Goal: Information Seeking & Learning: Learn about a topic

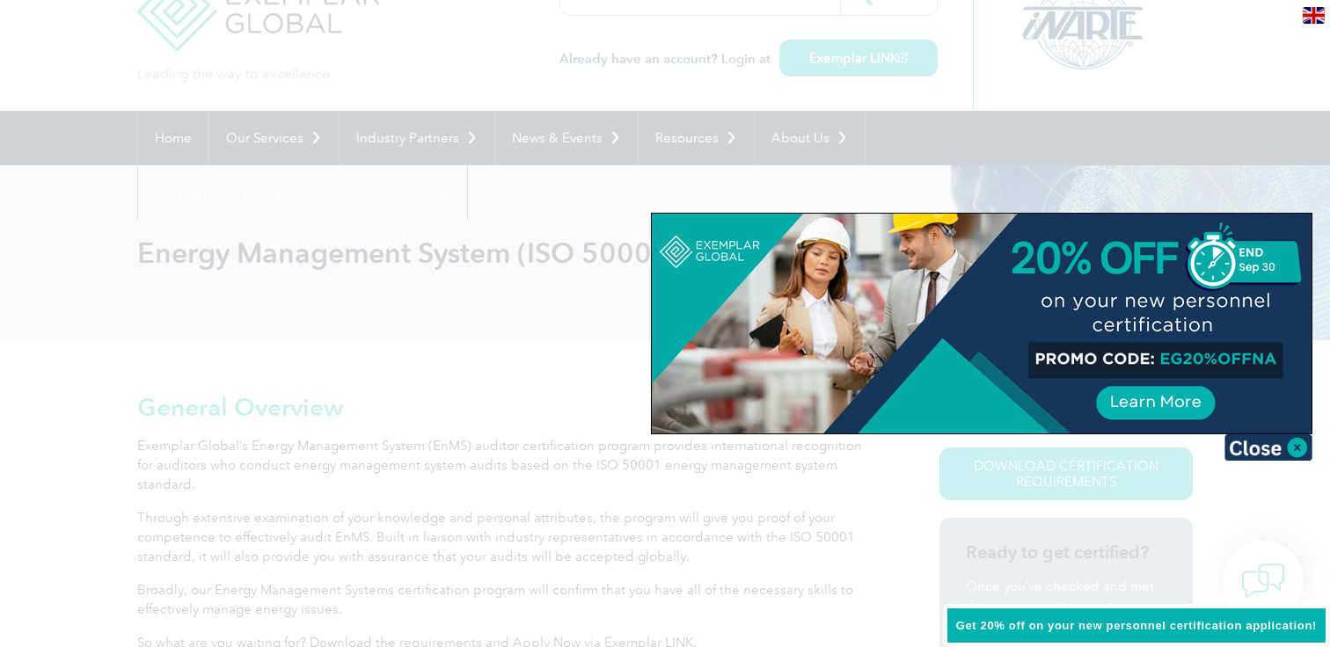
scroll to position [67, 0]
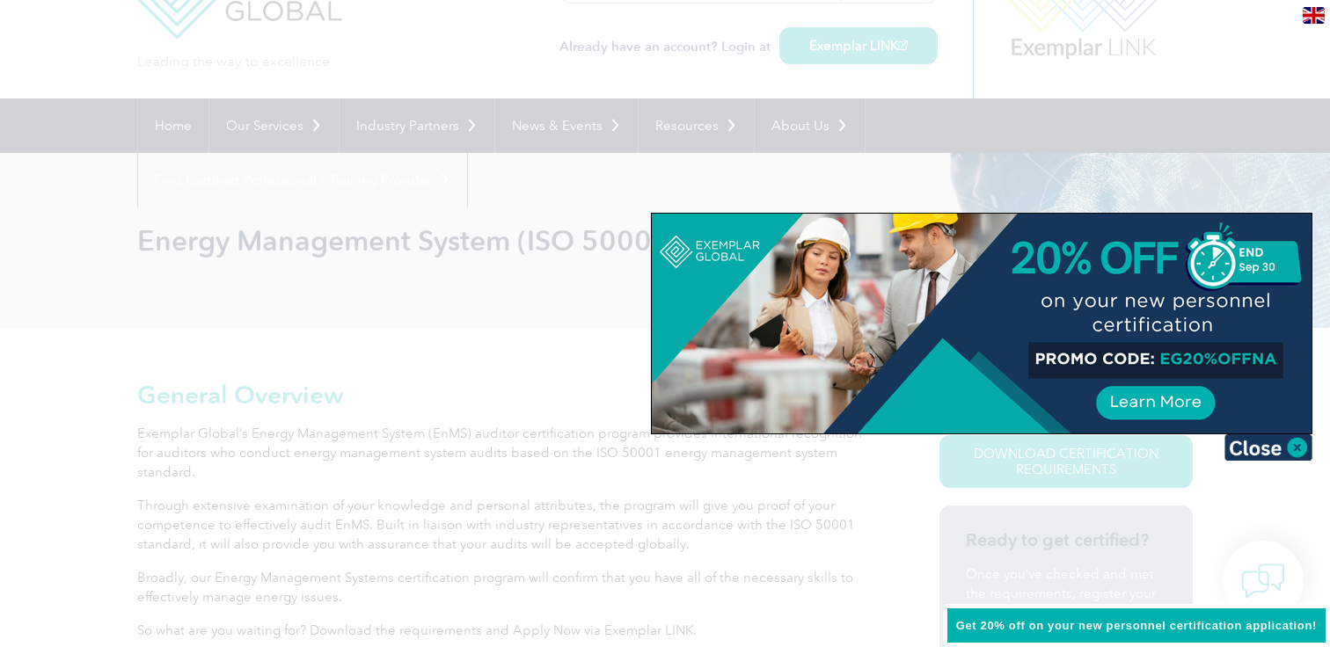
drag, startPoint x: 1163, startPoint y: 355, endPoint x: 1261, endPoint y: 357, distance: 97.6
click at [1265, 359] on div at bounding box center [982, 324] width 660 height 220
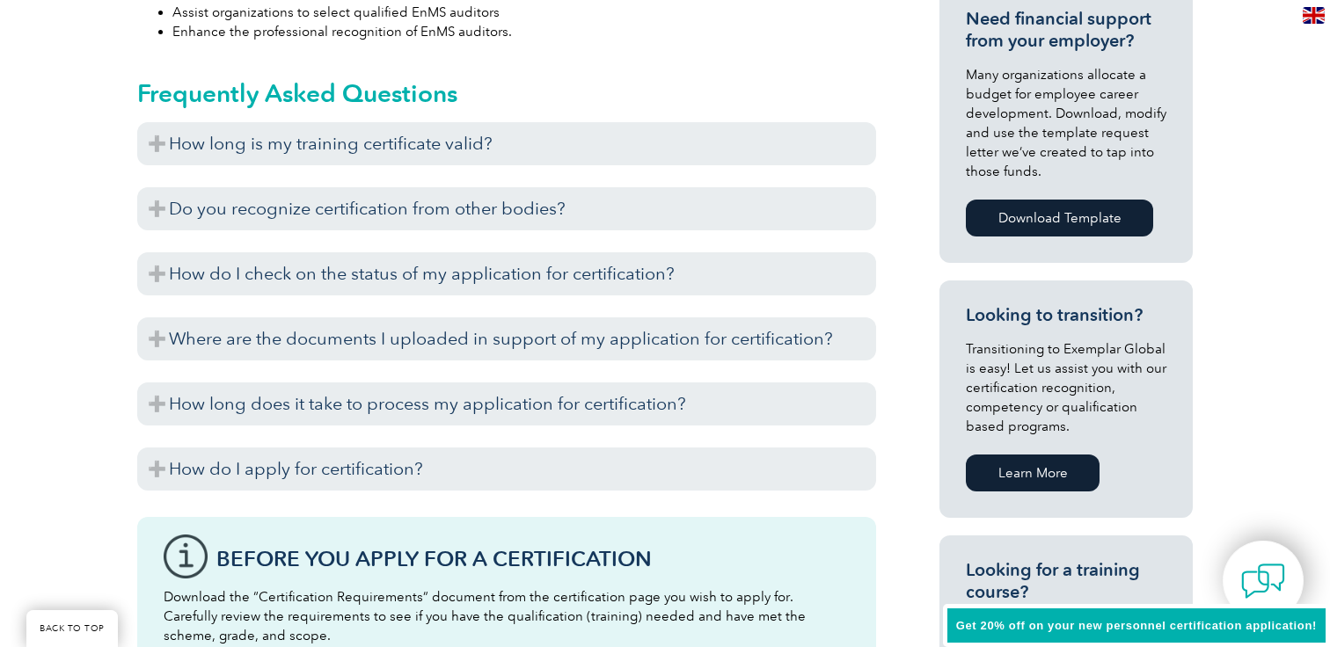
scroll to position [809, 0]
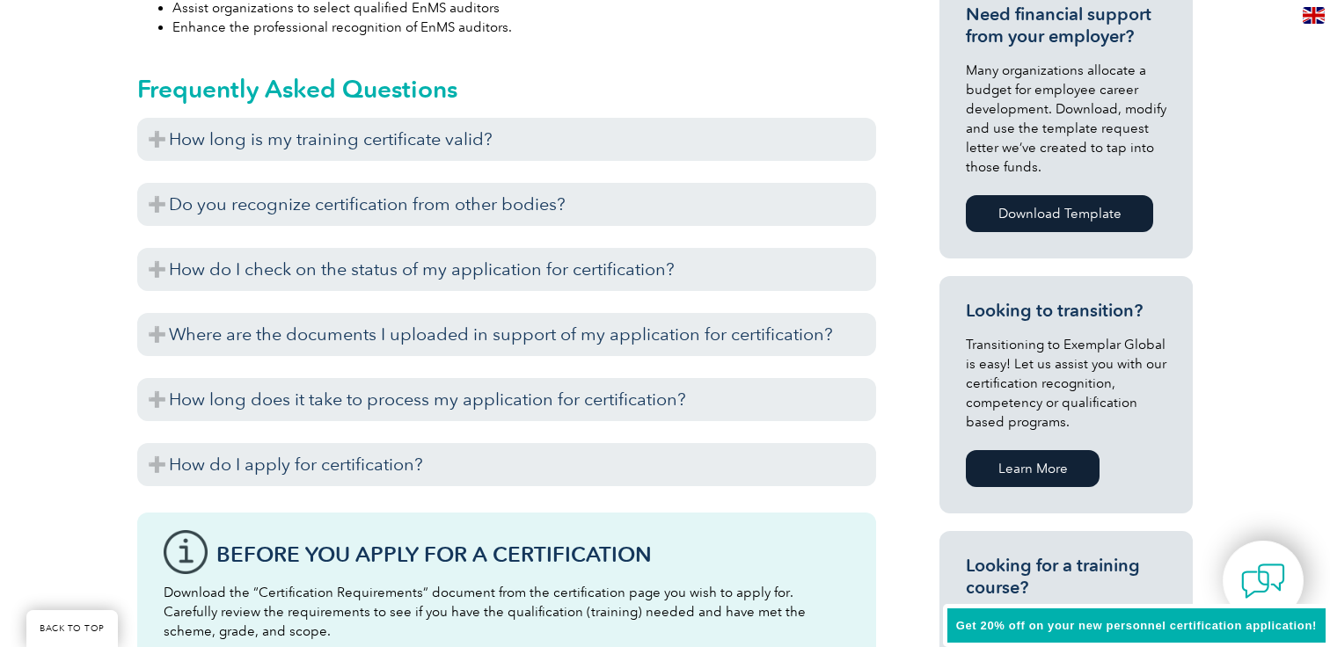
click at [1033, 474] on link "Learn More" at bounding box center [1033, 468] width 134 height 37
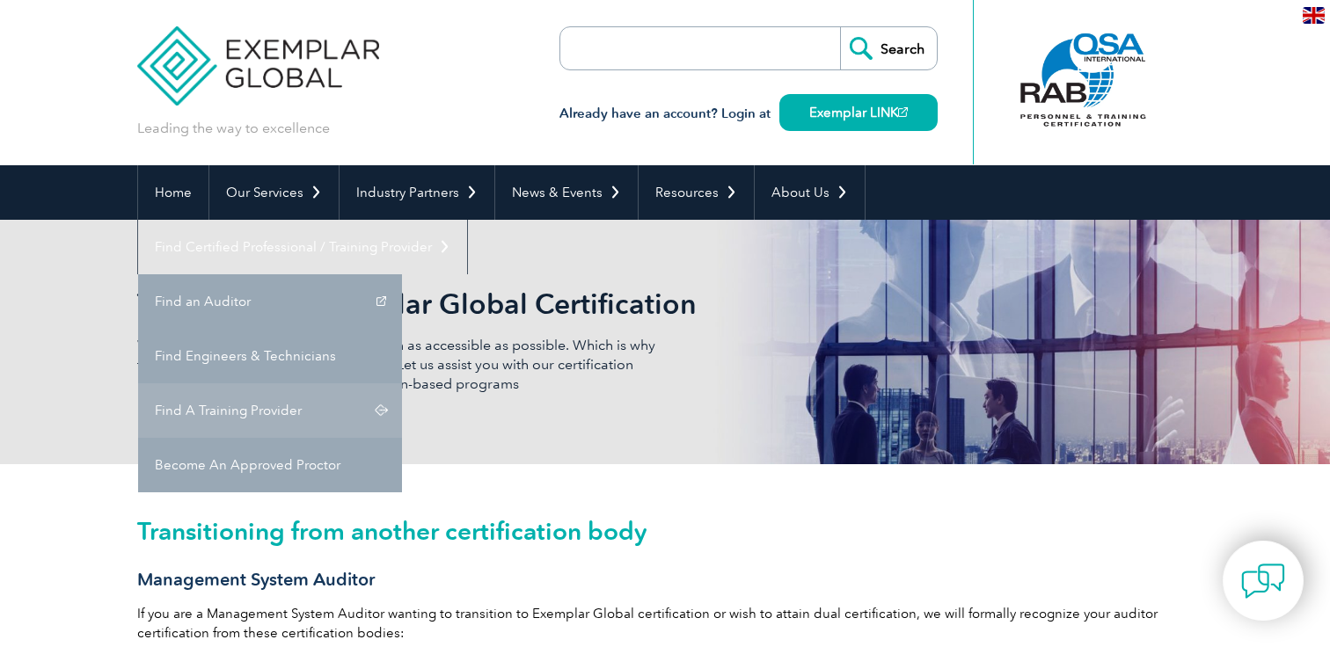
click at [402, 383] on link "Find A Training Provider" at bounding box center [270, 410] width 264 height 55
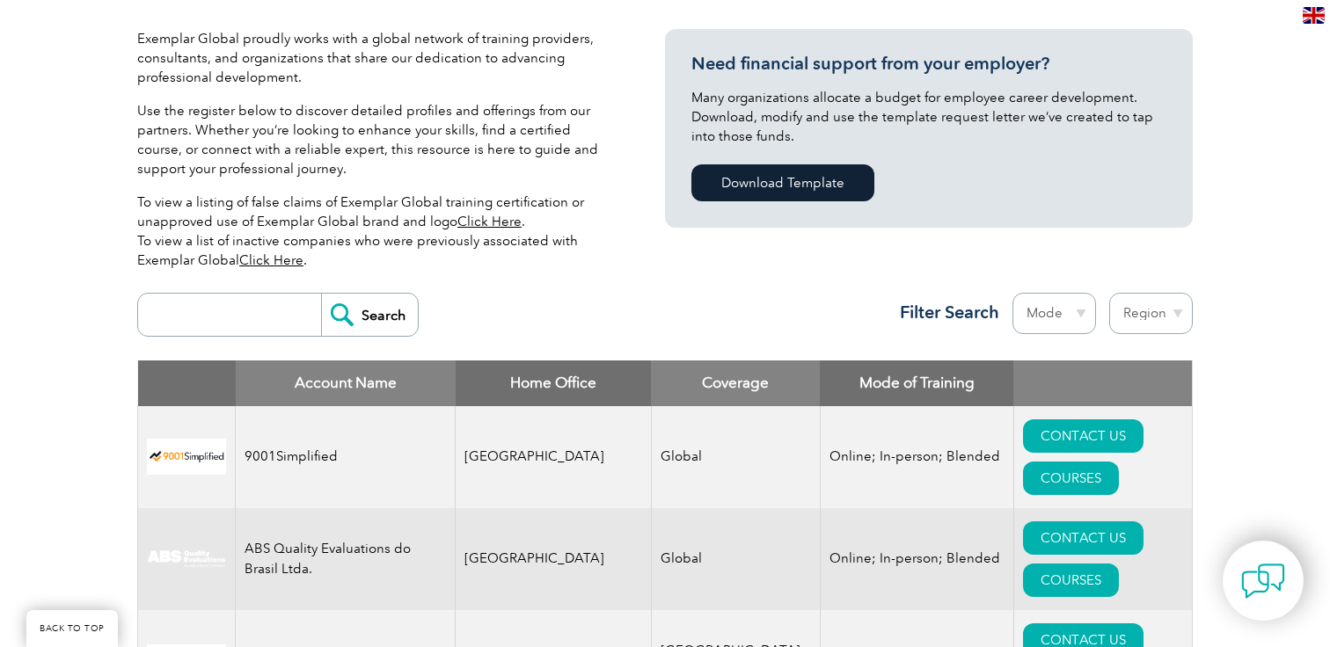
scroll to position [422, 0]
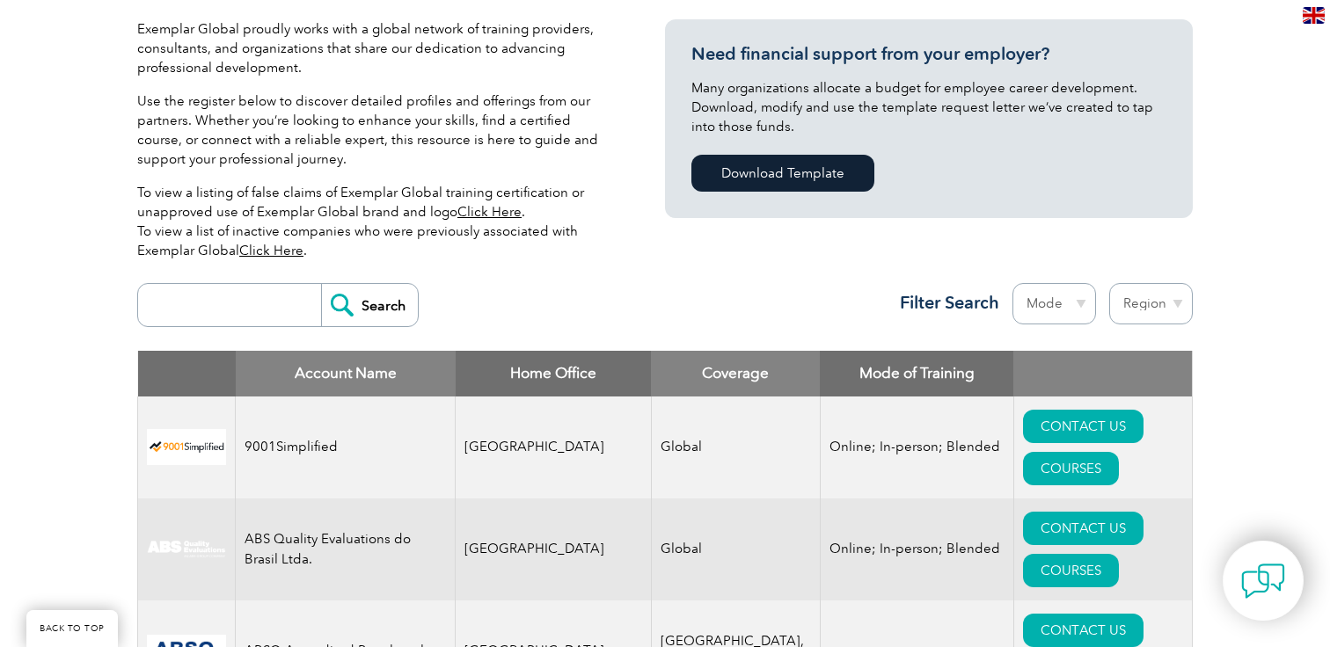
click at [265, 318] on input "search" at bounding box center [234, 305] width 174 height 42
type input "5001"
click at [321, 284] on input "Search" at bounding box center [369, 305] width 97 height 42
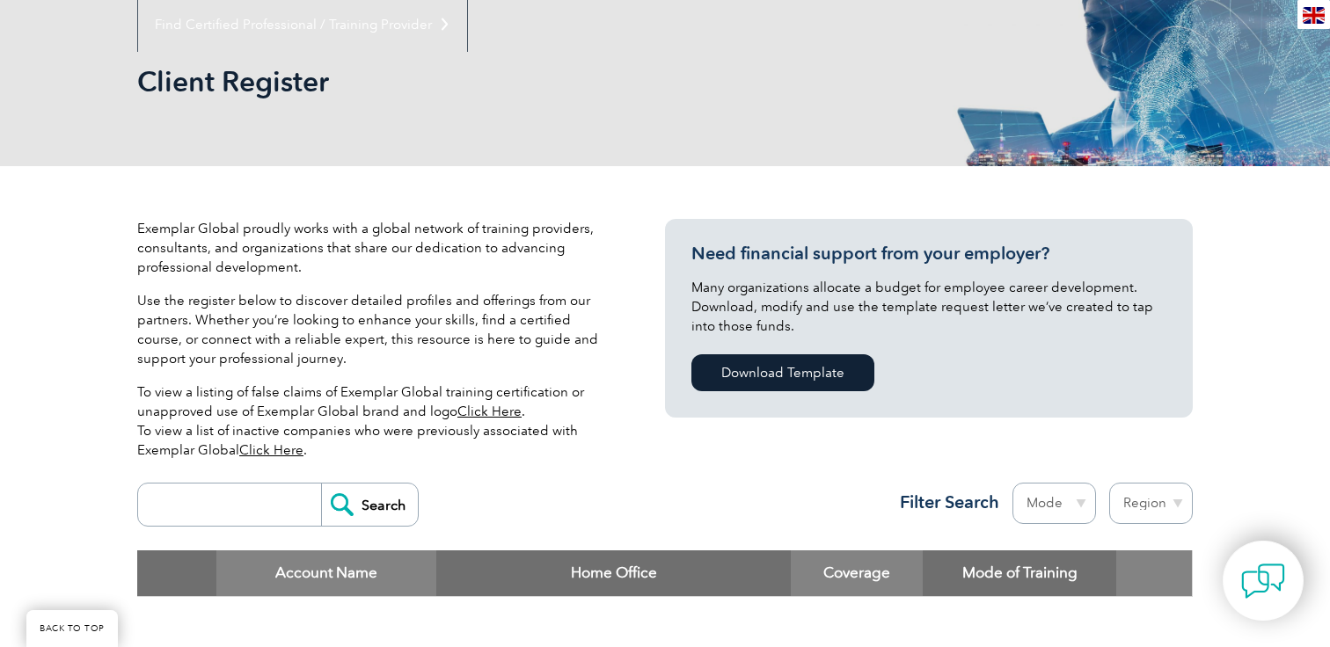
scroll to position [220, 0]
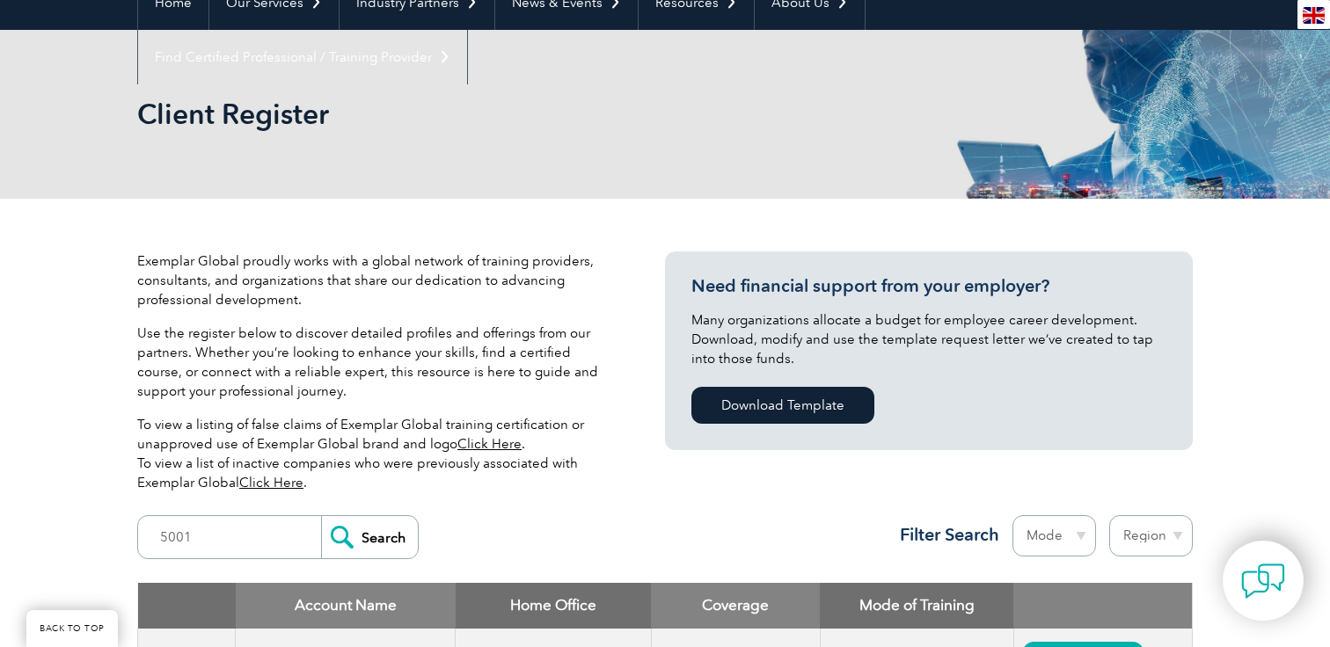
scroll to position [251, 0]
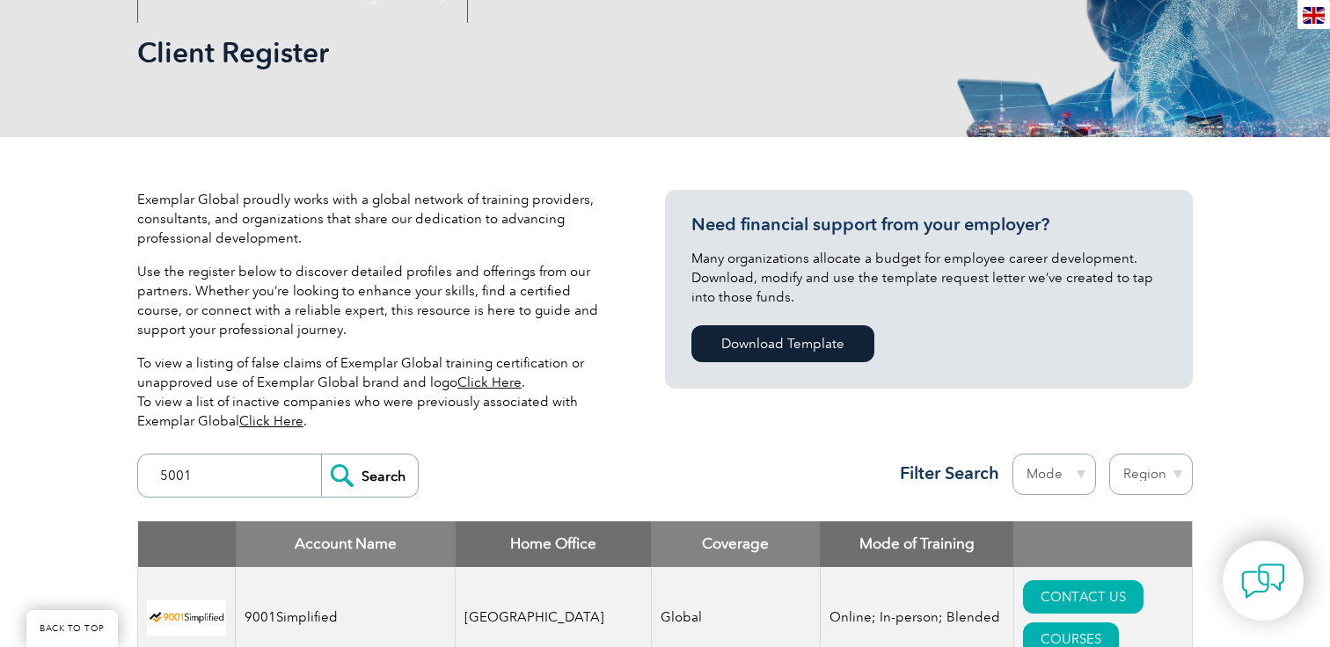
drag, startPoint x: 231, startPoint y: 470, endPoint x: 122, endPoint y: 465, distance: 109.1
type input "punyam"
click at [321, 455] on input "Search" at bounding box center [369, 476] width 97 height 42
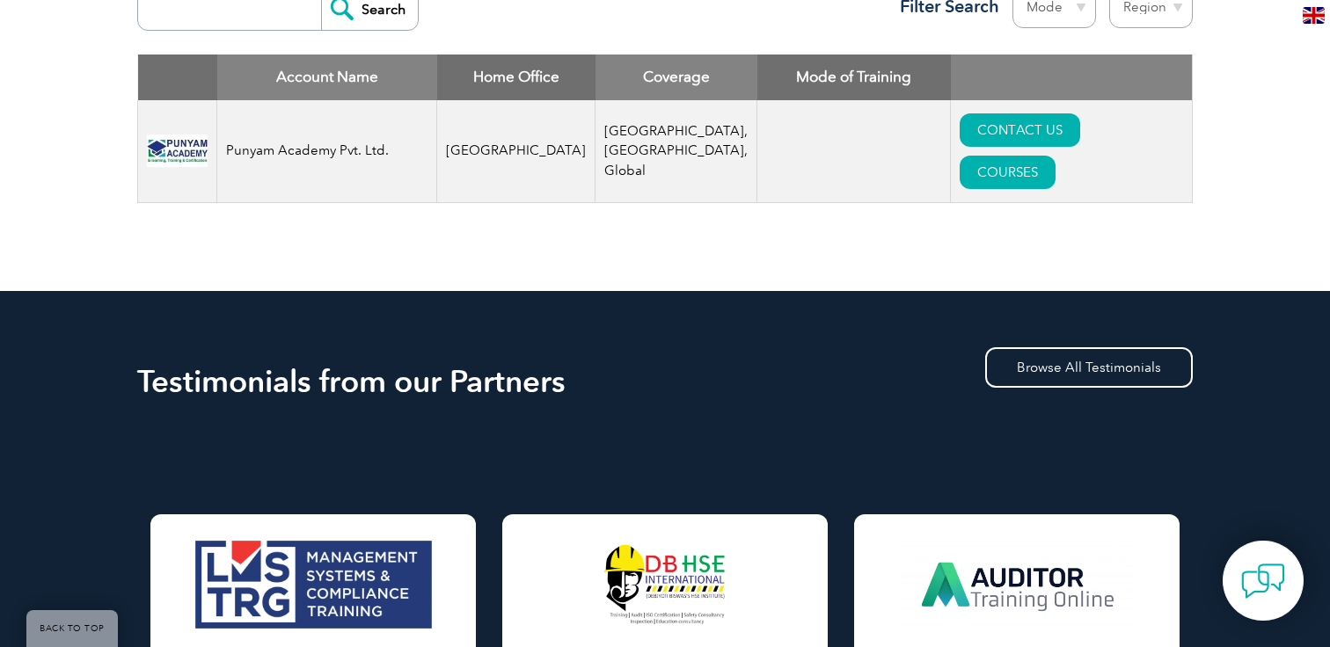
scroll to position [701, 0]
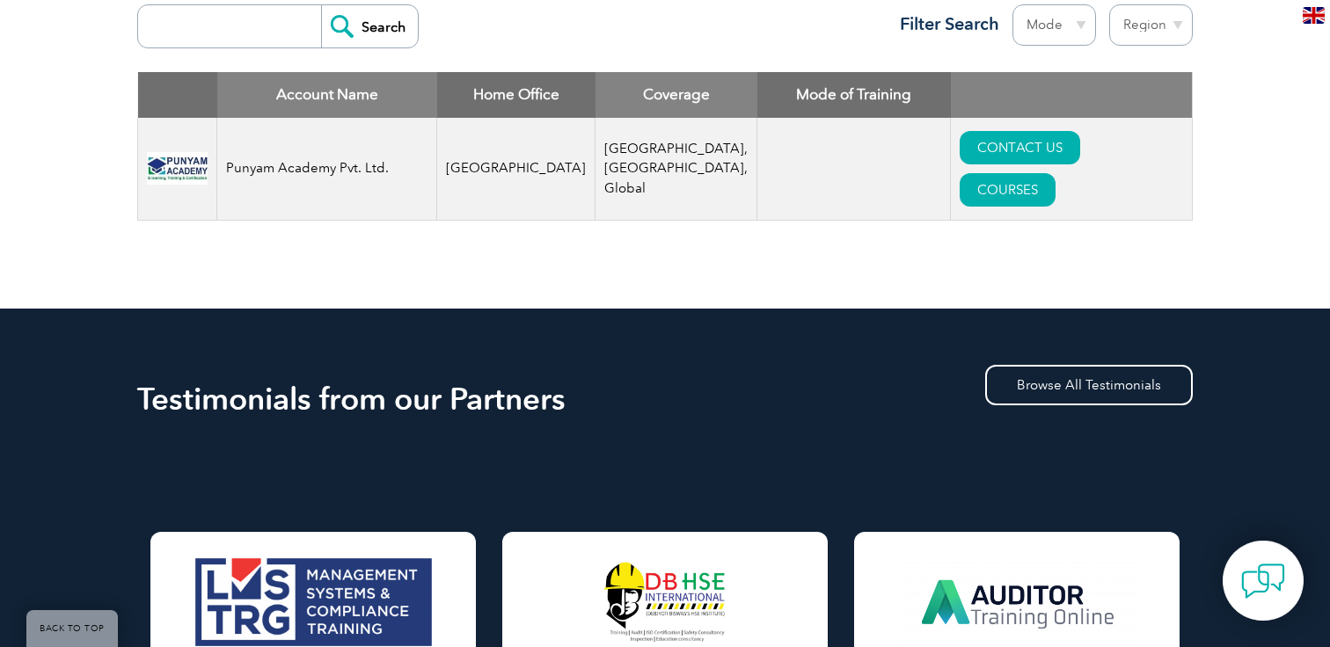
click at [193, 160] on img at bounding box center [177, 168] width 61 height 33
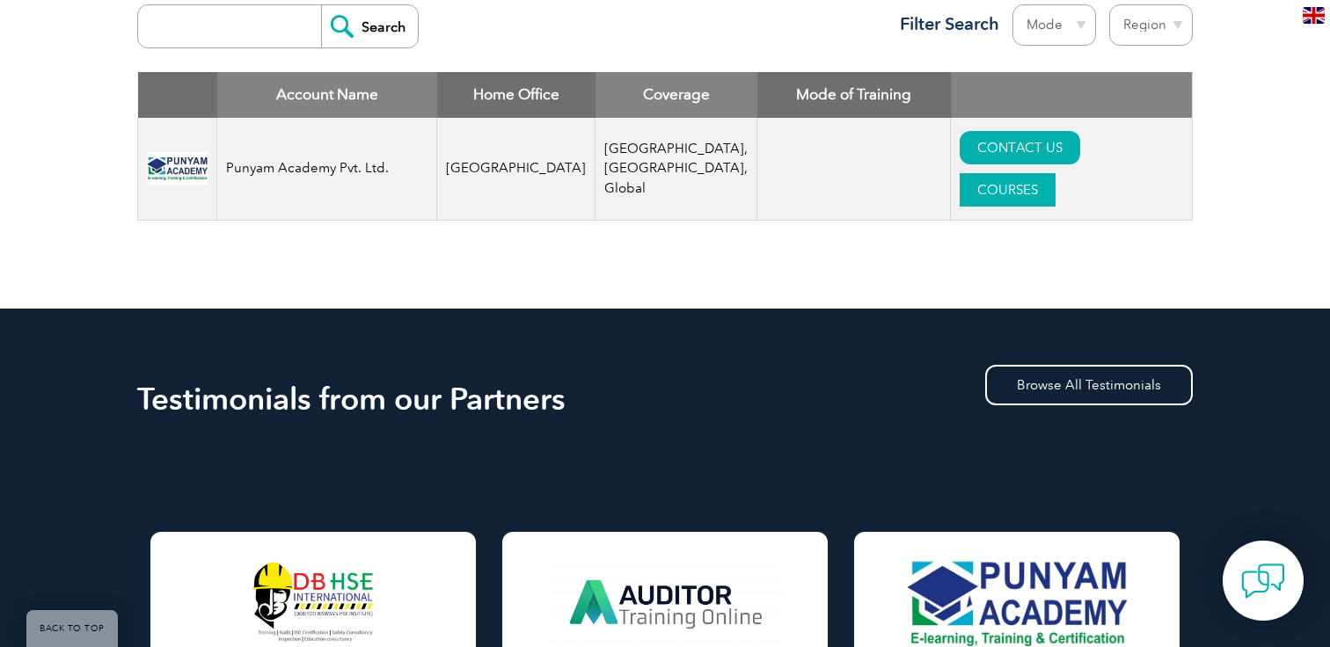
click at [1055, 173] on link "COURSES" at bounding box center [1007, 189] width 96 height 33
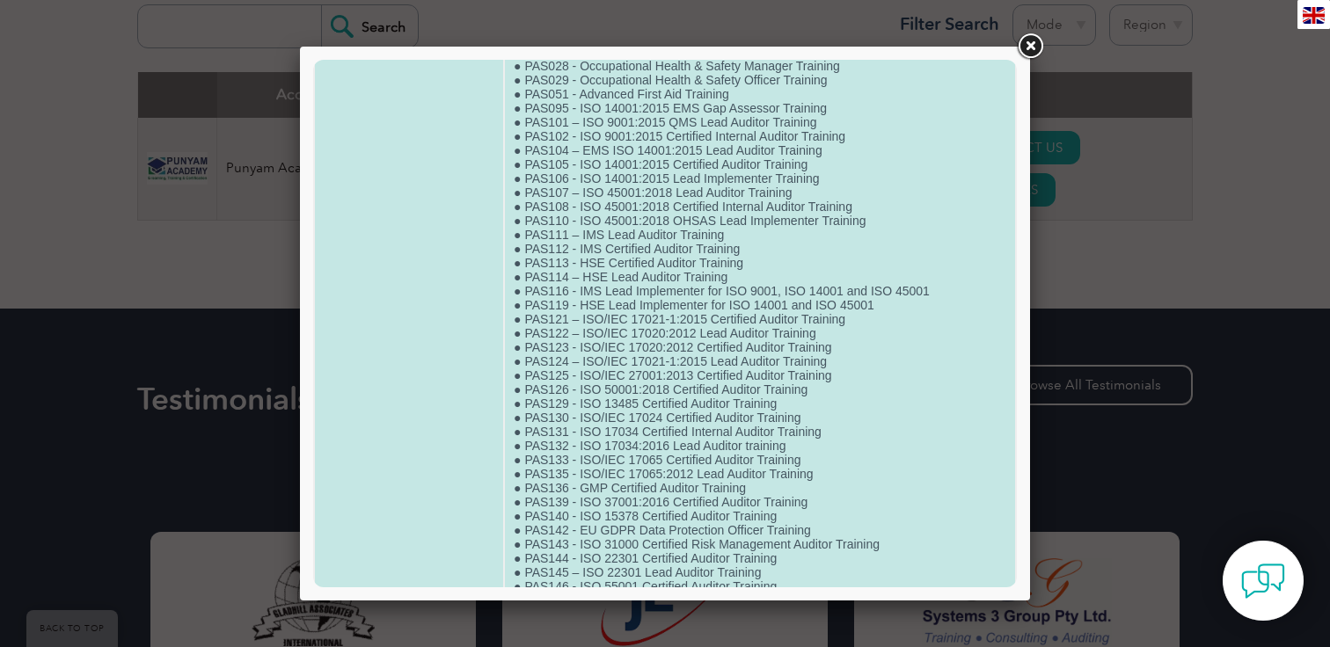
scroll to position [433, 0]
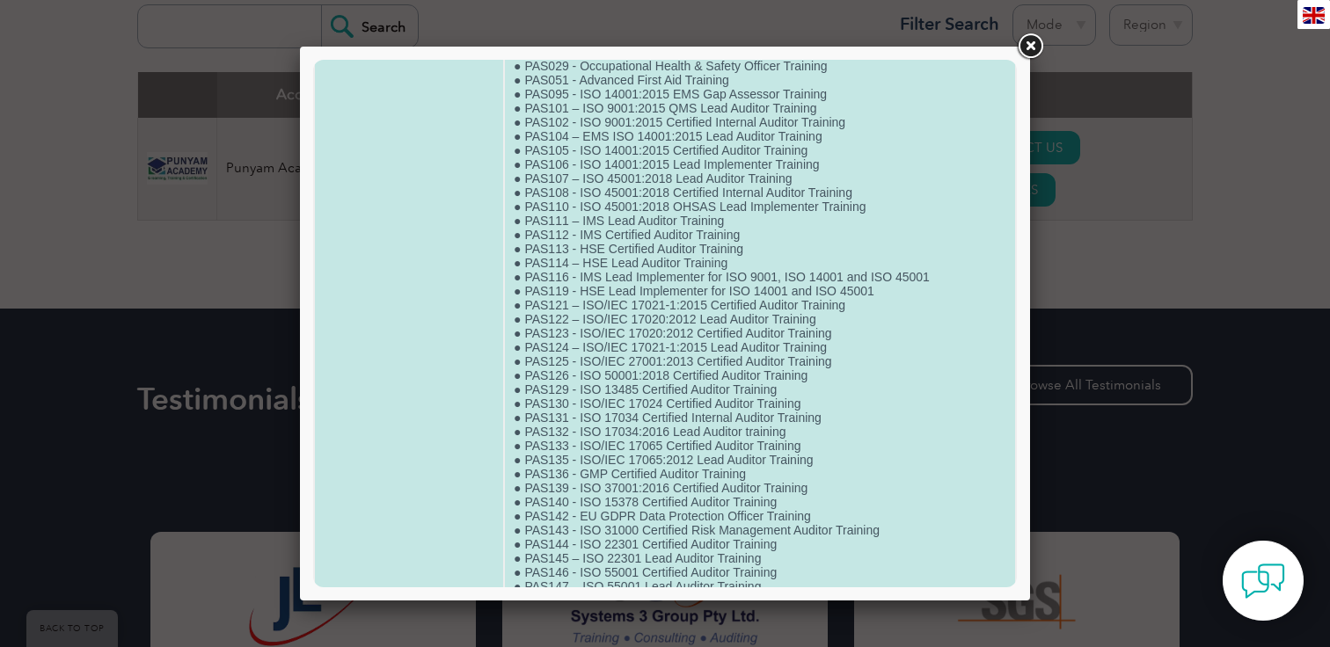
drag, startPoint x: 522, startPoint y: 422, endPoint x: 811, endPoint y: 425, distance: 288.4
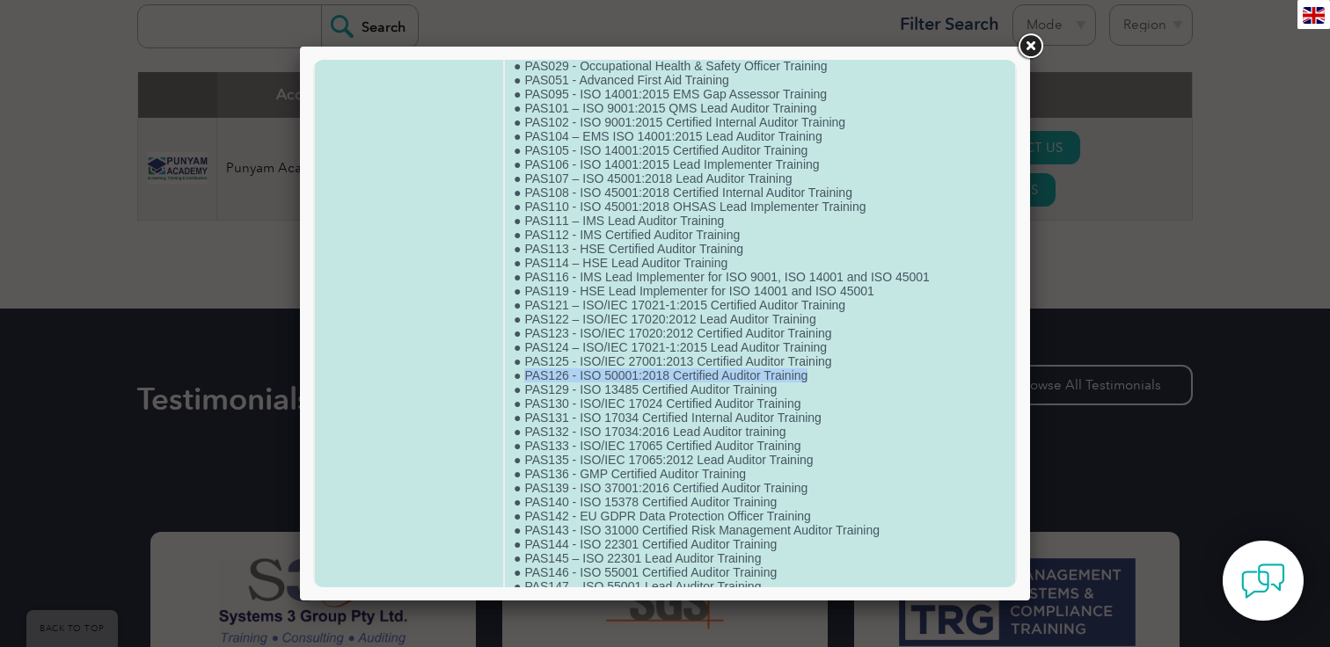
copy td "PAS126 - ISO 50001:2018 Certified Auditor Training"
